Goal: Task Accomplishment & Management: Use online tool/utility

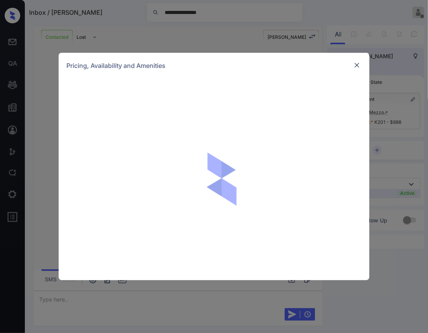
scroll to position [645, 0]
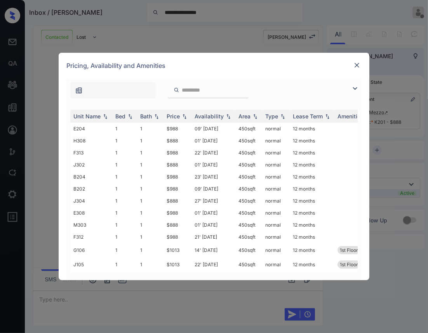
click at [356, 68] on img at bounding box center [357, 65] width 8 height 8
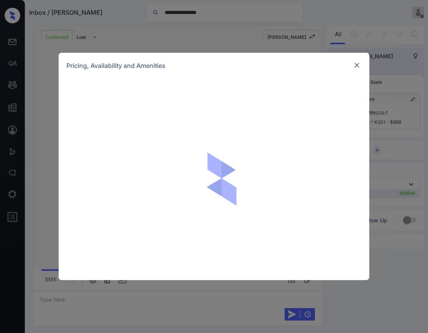
scroll to position [517, 0]
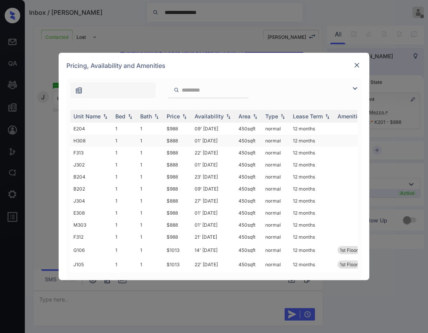
click at [208, 141] on td "01' [DATE]" at bounding box center [213, 141] width 44 height 12
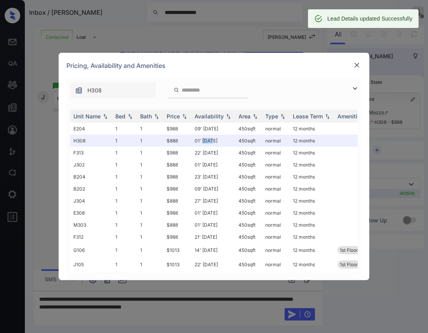
click at [354, 65] on img at bounding box center [357, 65] width 8 height 8
